Goal: Book appointment/travel/reservation

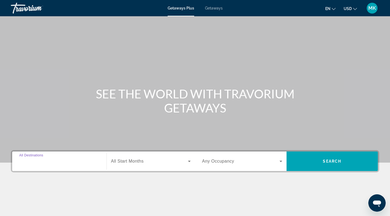
click at [66, 164] on input "Destination All Destinations" at bounding box center [59, 161] width 80 height 7
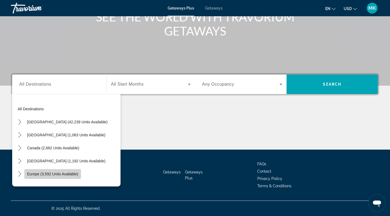
click at [66, 173] on span "Europe (3,592 units available)" at bounding box center [52, 174] width 51 height 4
type input "**********"
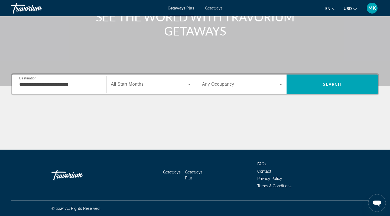
click at [157, 80] on div "Search widget" at bounding box center [151, 84] width 80 height 15
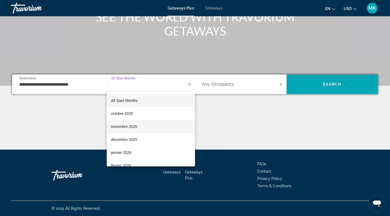
click at [137, 127] on mat-option "novembre 2025" at bounding box center [151, 126] width 89 height 13
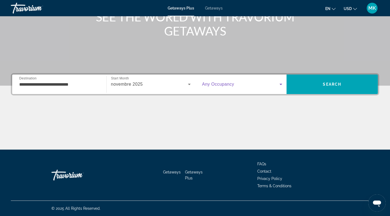
click at [249, 85] on span "Search widget" at bounding box center [241, 84] width 78 height 7
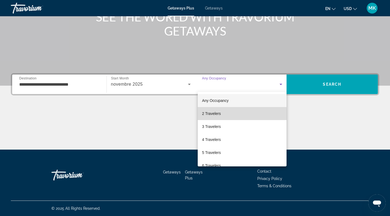
click at [222, 117] on mat-option "2 Travelers" at bounding box center [242, 113] width 89 height 13
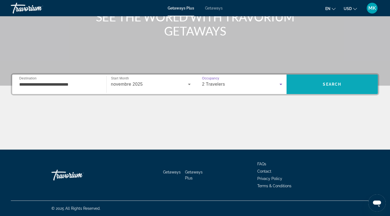
click at [335, 81] on span "Search" at bounding box center [333, 84] width 92 height 13
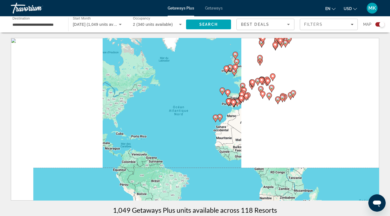
click at [242, 96] on icon "Main content" at bounding box center [241, 99] width 5 height 7
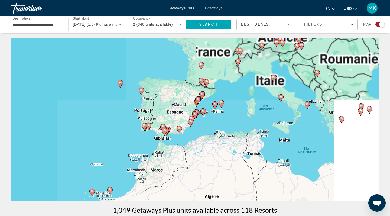
click at [193, 107] on div "Pour activer le glissement avec le clavier, appuyez sur Alt+Entrée. Une fois ce…" at bounding box center [195, 119] width 369 height 163
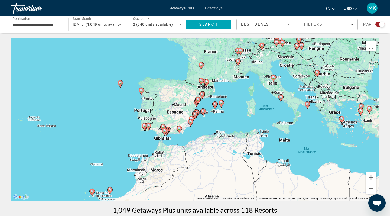
click at [202, 93] on image "Main content" at bounding box center [202, 93] width 3 height 3
type input "**********"
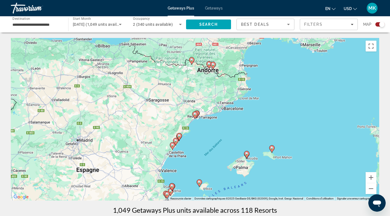
click at [183, 131] on div "Pour naviguer, appuyez sur les touches fléchées. Pour activer le glissement ave…" at bounding box center [195, 119] width 369 height 163
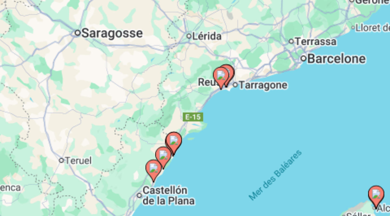
scroll to position [1, 0]
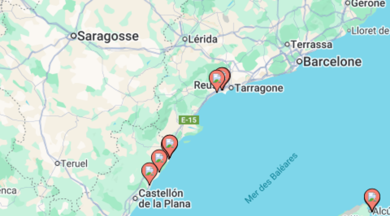
click at [194, 112] on image "Main content" at bounding box center [195, 113] width 3 height 3
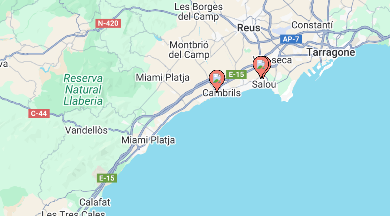
scroll to position [62, 0]
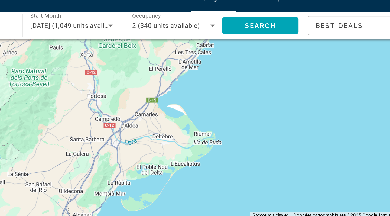
drag, startPoint x: 140, startPoint y: 89, endPoint x: 162, endPoint y: 31, distance: 61.7
click at [162, 31] on div "Pour activer le glissement avec le clavier, appuyez sur Alt+Entrée. Une fois ce…" at bounding box center [195, 57] width 369 height 163
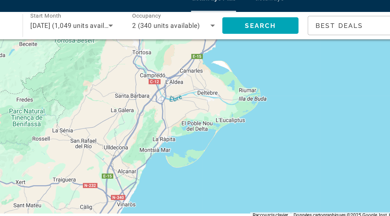
drag, startPoint x: 150, startPoint y: 68, endPoint x: 177, endPoint y: 41, distance: 38.0
click at [177, 41] on div "Pour activer le glissement avec le clavier, appuyez sur Alt+Entrée. Une fois ce…" at bounding box center [195, 57] width 369 height 163
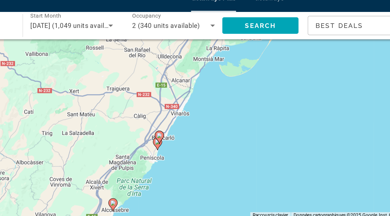
drag, startPoint x: 156, startPoint y: 86, endPoint x: 188, endPoint y: 32, distance: 62.9
click at [188, 32] on div "Pour activer le glissement avec le clavier, appuyez sur Alt+Entrée. Une fois ce…" at bounding box center [195, 57] width 369 height 163
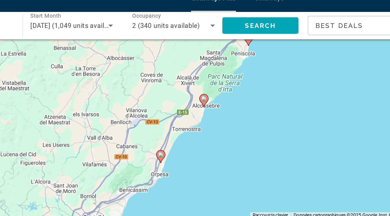
drag, startPoint x: 131, startPoint y: 92, endPoint x: 185, endPoint y: 30, distance: 82.4
click at [185, 30] on div "Pour activer le glissement avec le clavier, appuyez sur Alt+Entrée. Une fois ce…" at bounding box center [195, 57] width 369 height 163
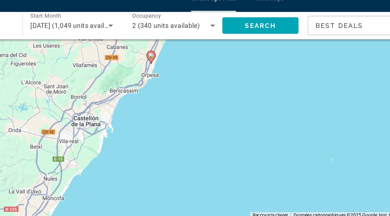
drag, startPoint x: 159, startPoint y: 82, endPoint x: 153, endPoint y: 23, distance: 59.3
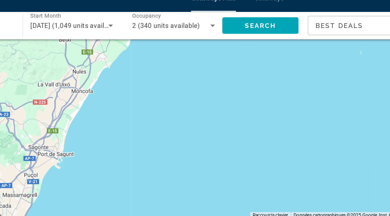
drag, startPoint x: 135, startPoint y: 96, endPoint x: 152, endPoint y: 31, distance: 66.4
click at [152, 32] on div "Pour activer le glissement avec le clavier, appuyez sur Alt+Entrée. Une fois ce…" at bounding box center [195, 57] width 369 height 163
